Goal: Information Seeking & Learning: Learn about a topic

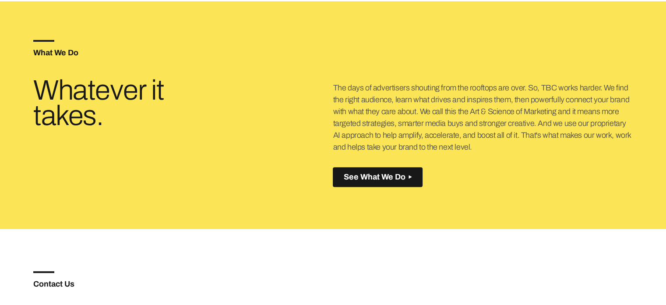
scroll to position [219, 0]
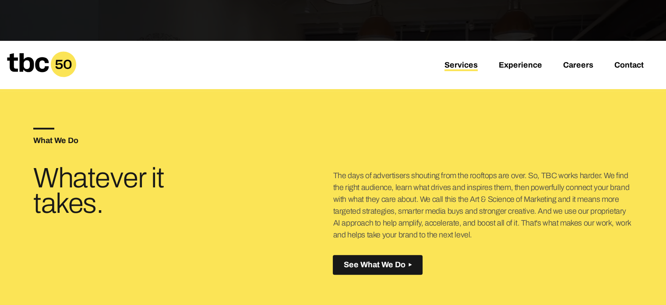
click at [476, 63] on link "Services" at bounding box center [461, 65] width 33 height 11
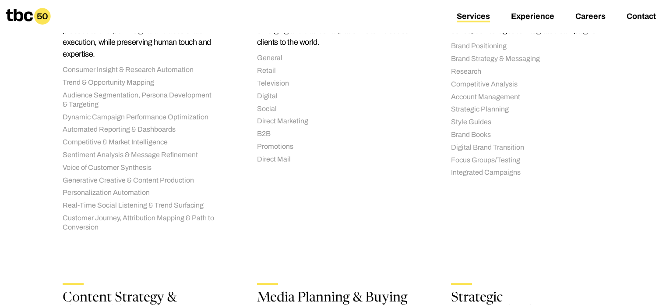
scroll to position [394, 0]
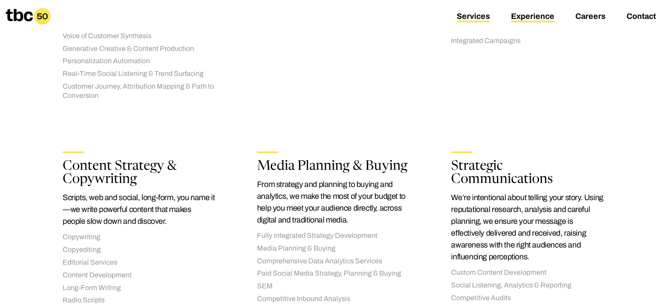
click at [532, 13] on link "Experience" at bounding box center [532, 17] width 43 height 11
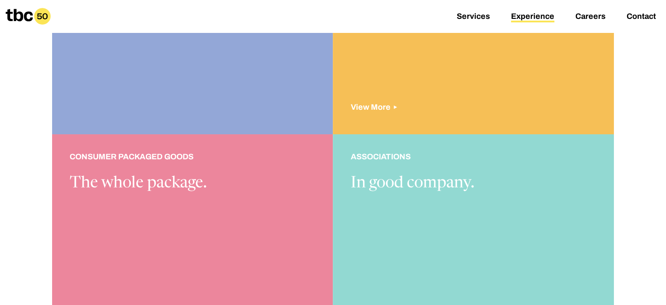
scroll to position [789, 0]
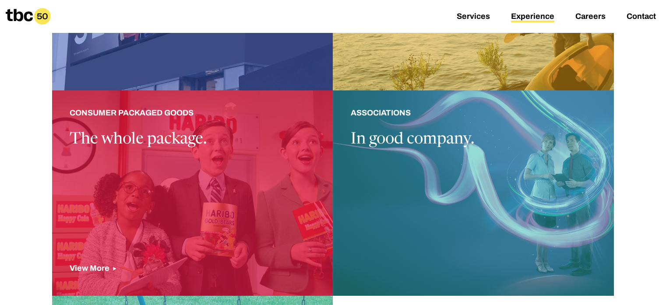
click at [186, 188] on div at bounding box center [192, 192] width 281 height 205
